Goal: Task Accomplishment & Management: Use online tool/utility

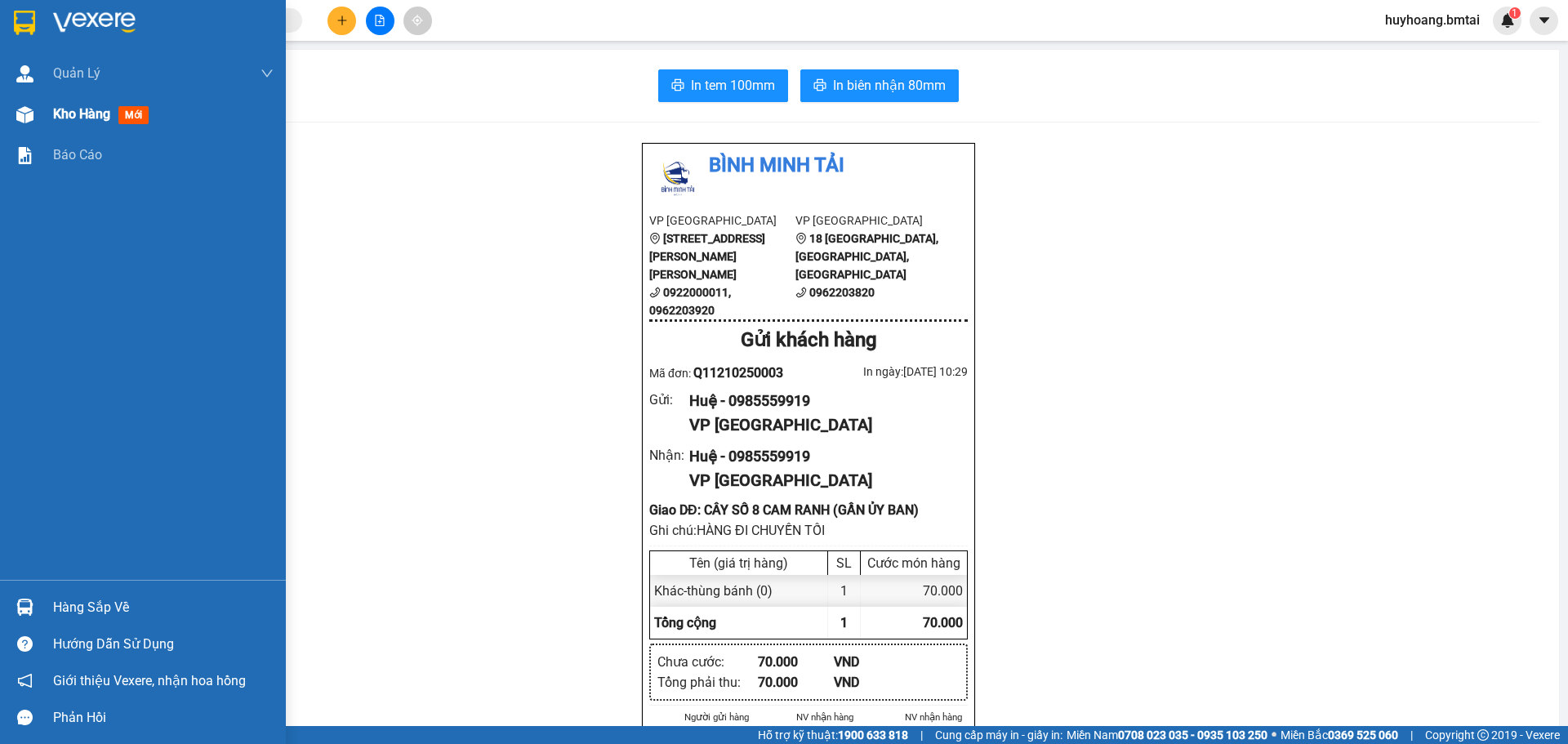
click at [68, 116] on span "Kho hàng" at bounding box center [82, 114] width 57 height 15
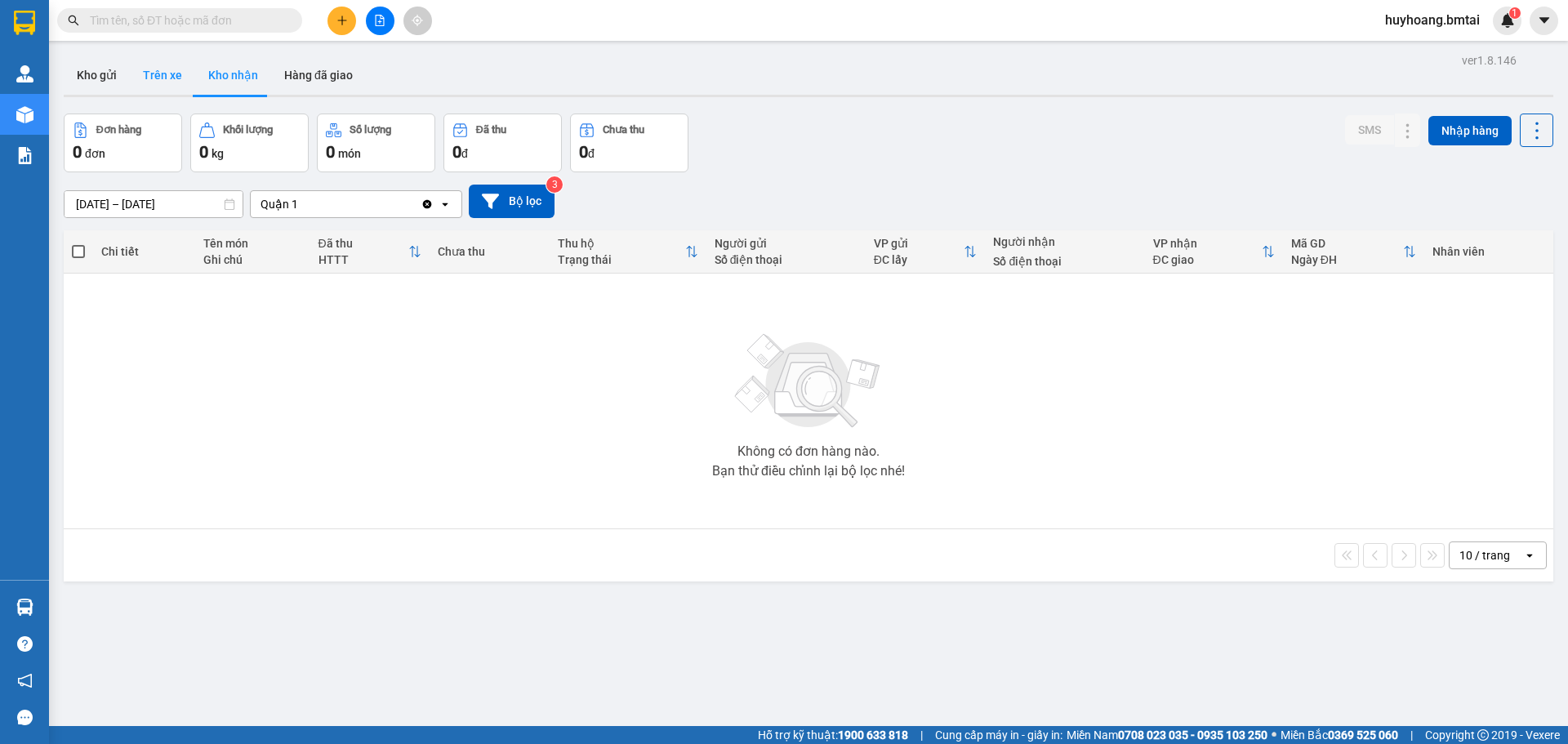
click at [167, 84] on button "Trên xe" at bounding box center [162, 74] width 66 height 39
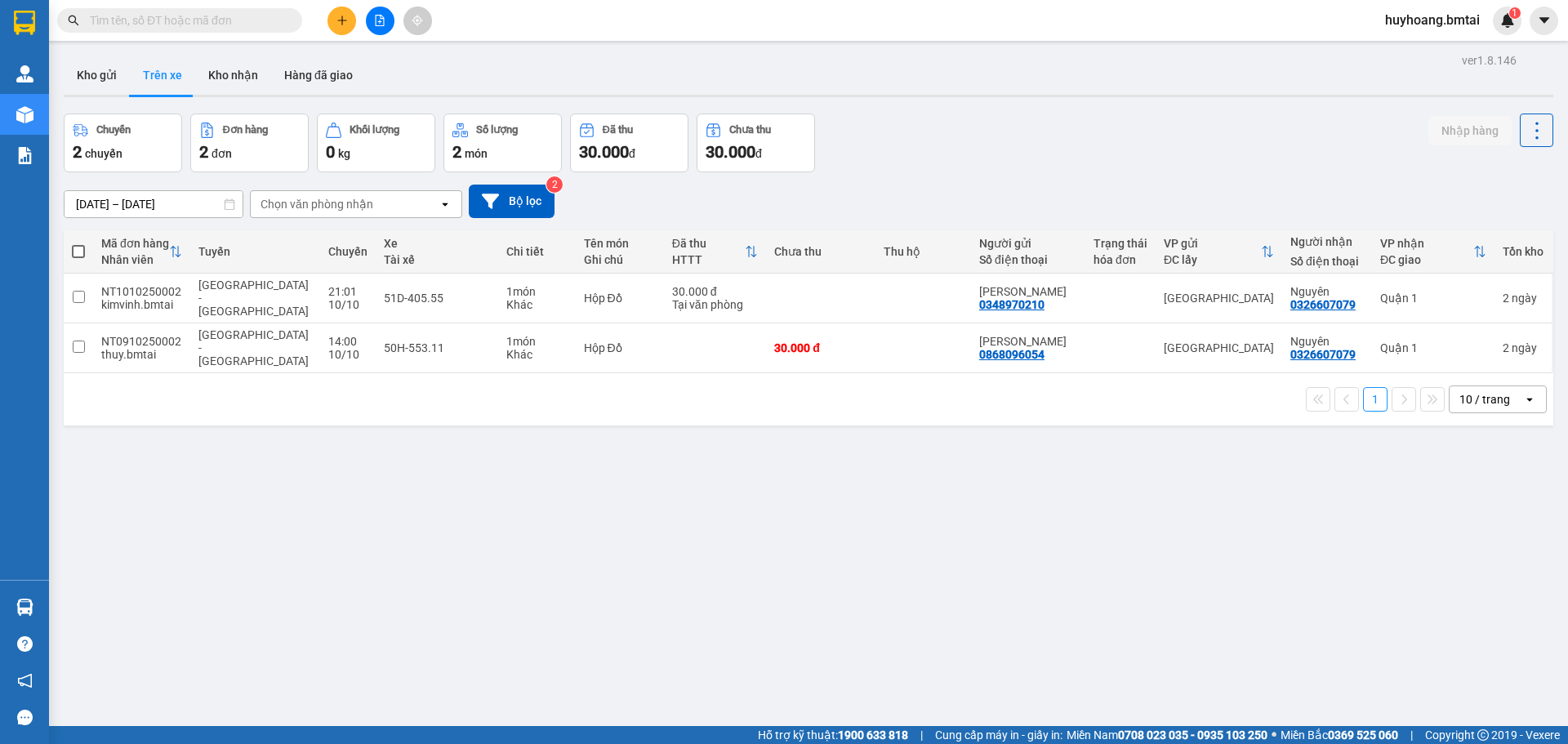
click at [182, 21] on input "text" at bounding box center [186, 20] width 193 height 18
click at [1425, 292] on div "Quận 1" at bounding box center [1433, 299] width 106 height 13
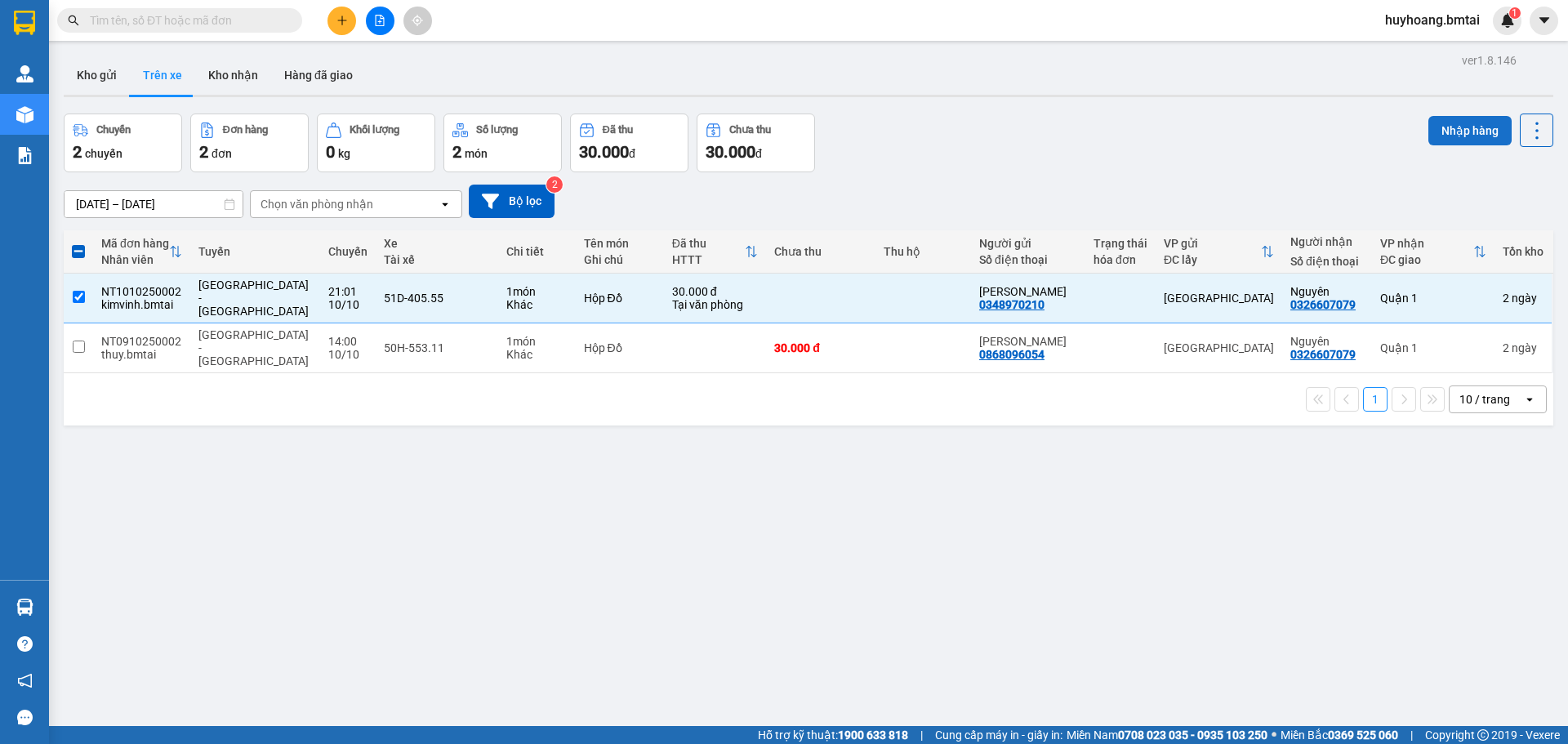
click at [1457, 134] on button "Nhập hàng" at bounding box center [1470, 131] width 83 height 30
checkbox input "false"
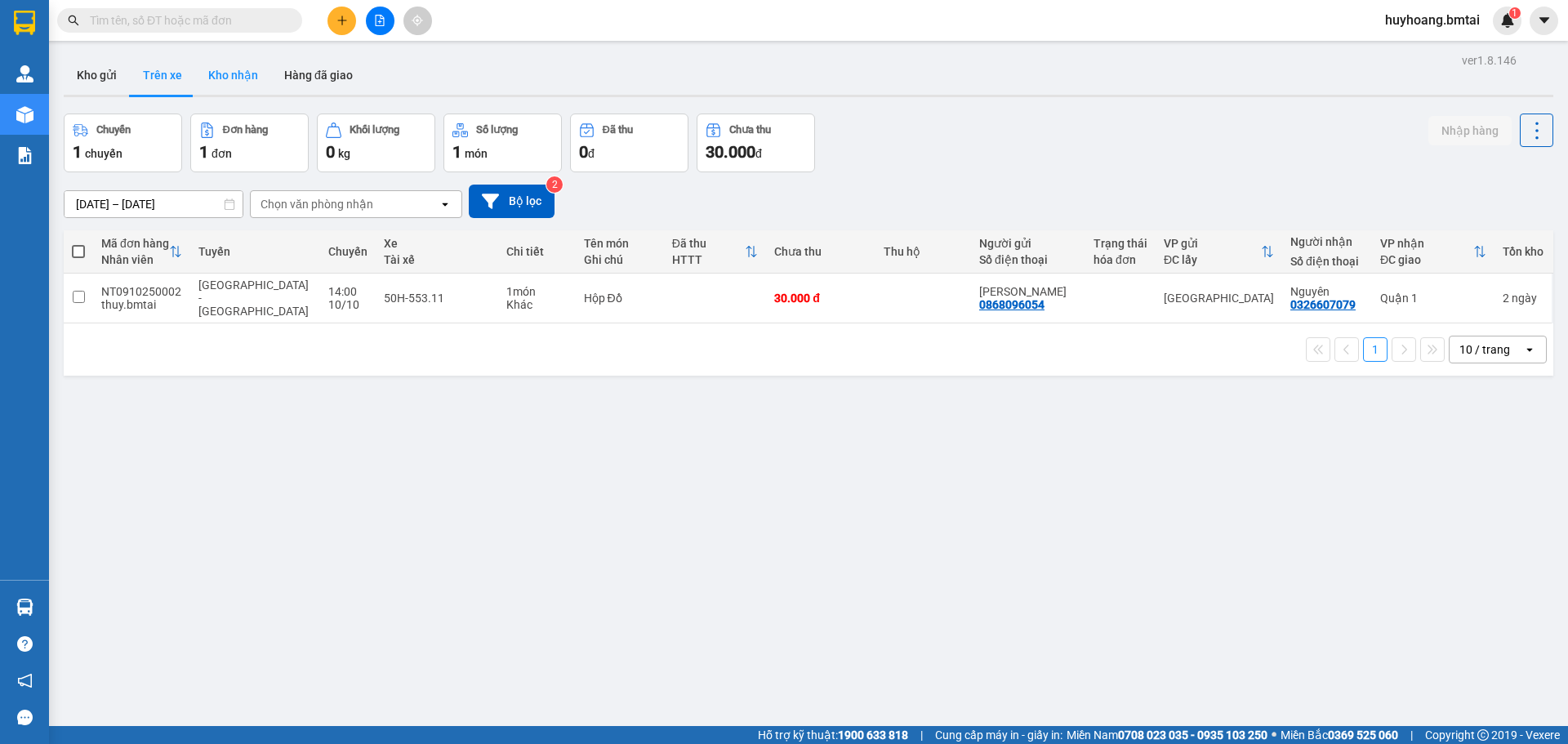
click at [208, 89] on button "Kho nhận" at bounding box center [234, 74] width 76 height 39
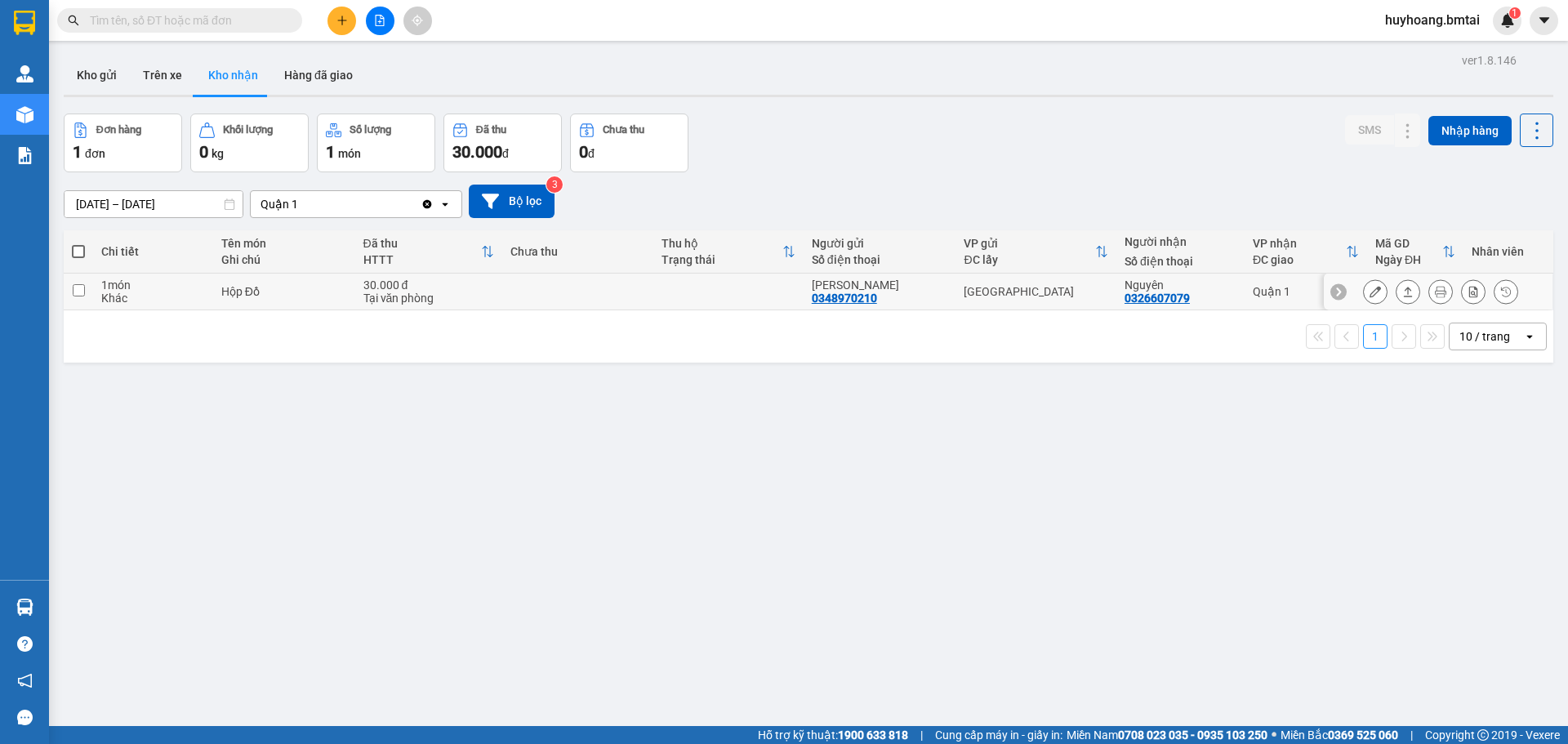
click at [810, 305] on td "[PERSON_NAME] 0348970210" at bounding box center [880, 292] width 153 height 37
checkbox input "true"
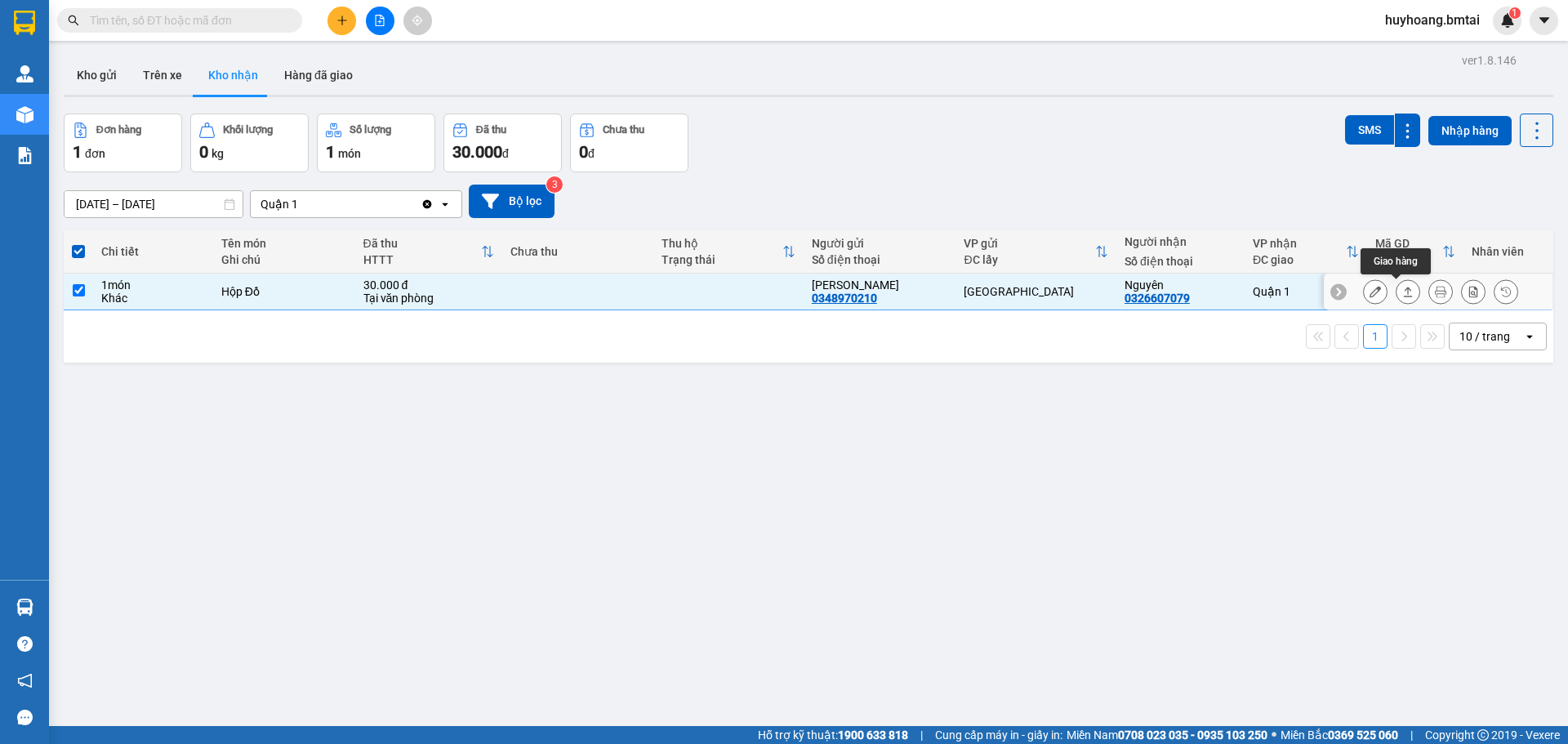
drag, startPoint x: 1403, startPoint y: 295, endPoint x: 1382, endPoint y: 287, distance: 22.5
click at [1403, 295] on button at bounding box center [1409, 292] width 23 height 29
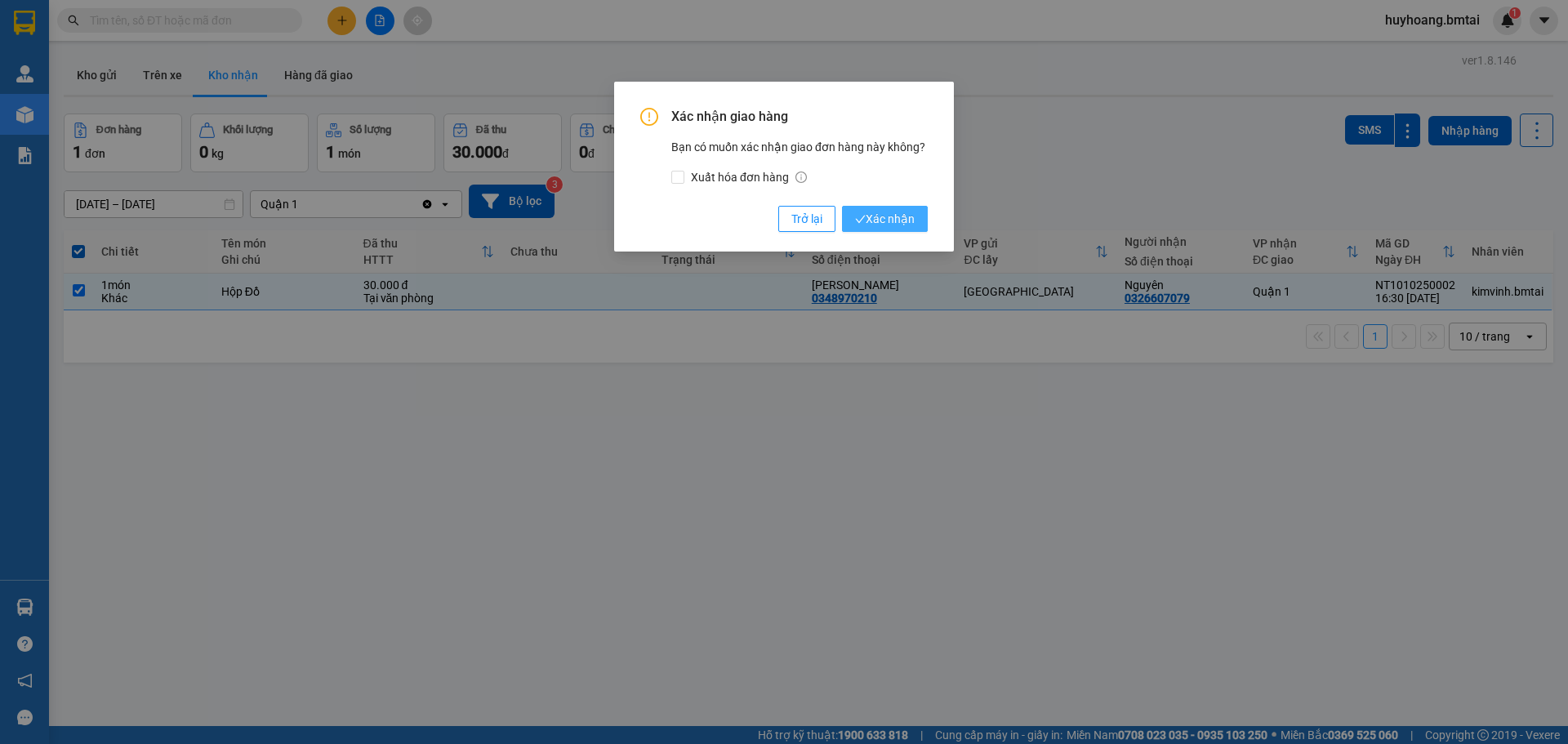
click at [891, 220] on span "Xác nhận" at bounding box center [885, 218] width 60 height 18
